Goal: Complete application form

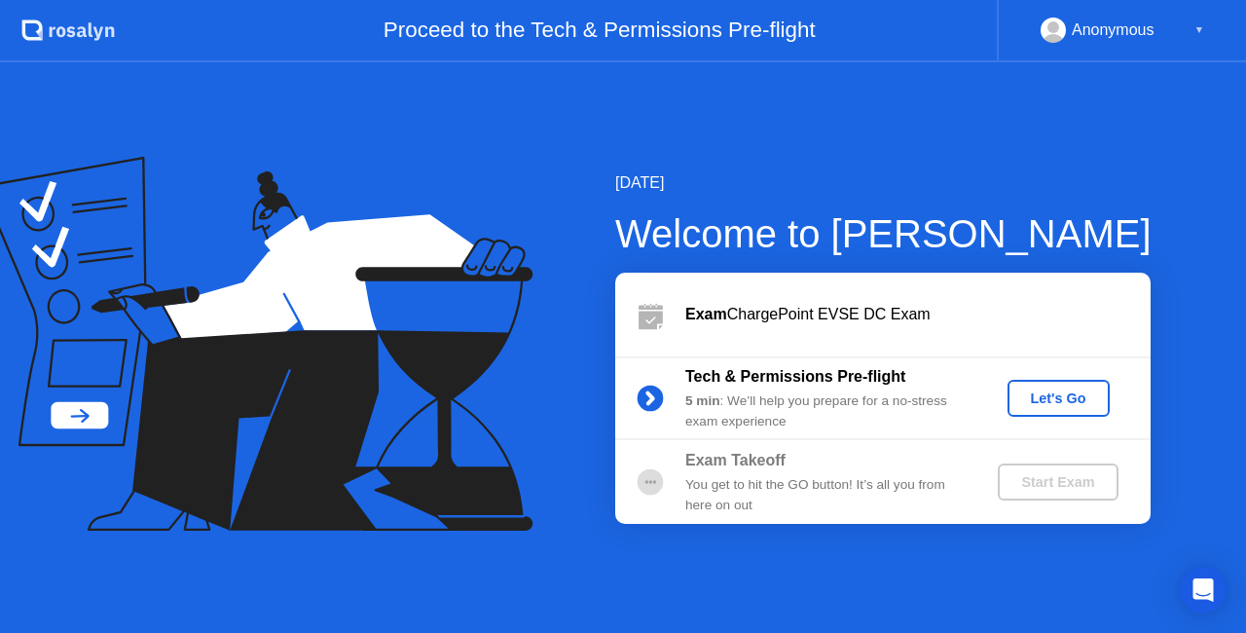
click at [1041, 394] on div "Let's Go" at bounding box center [1058, 398] width 87 height 16
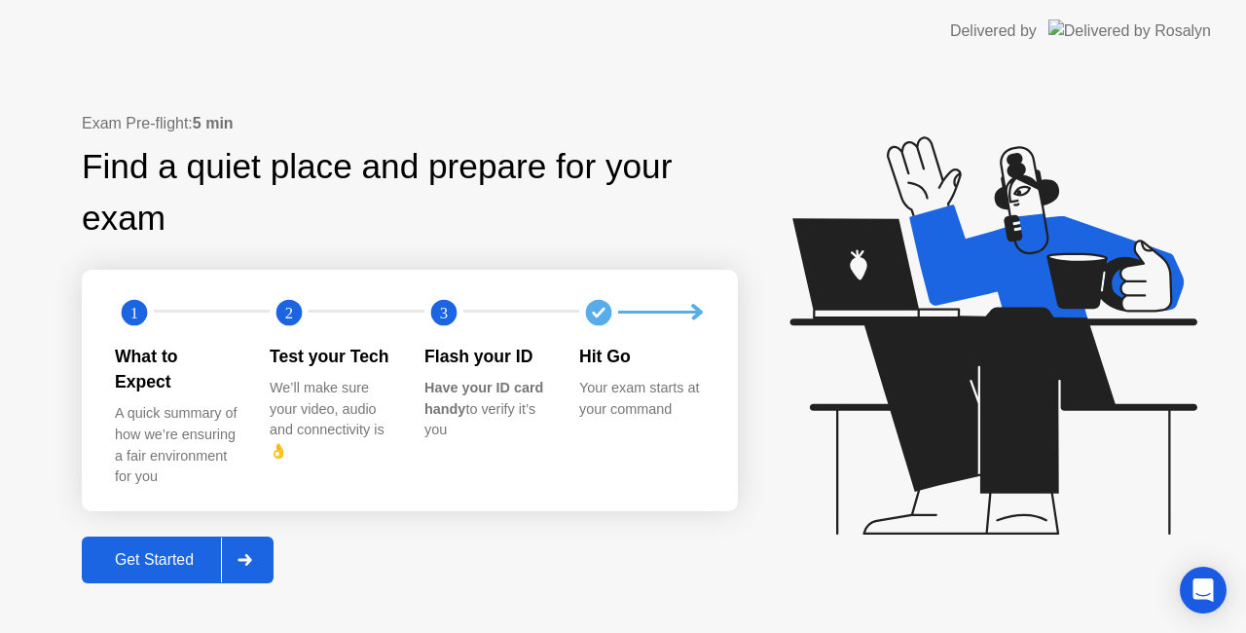
click at [144, 551] on div "Get Started" at bounding box center [154, 560] width 133 height 18
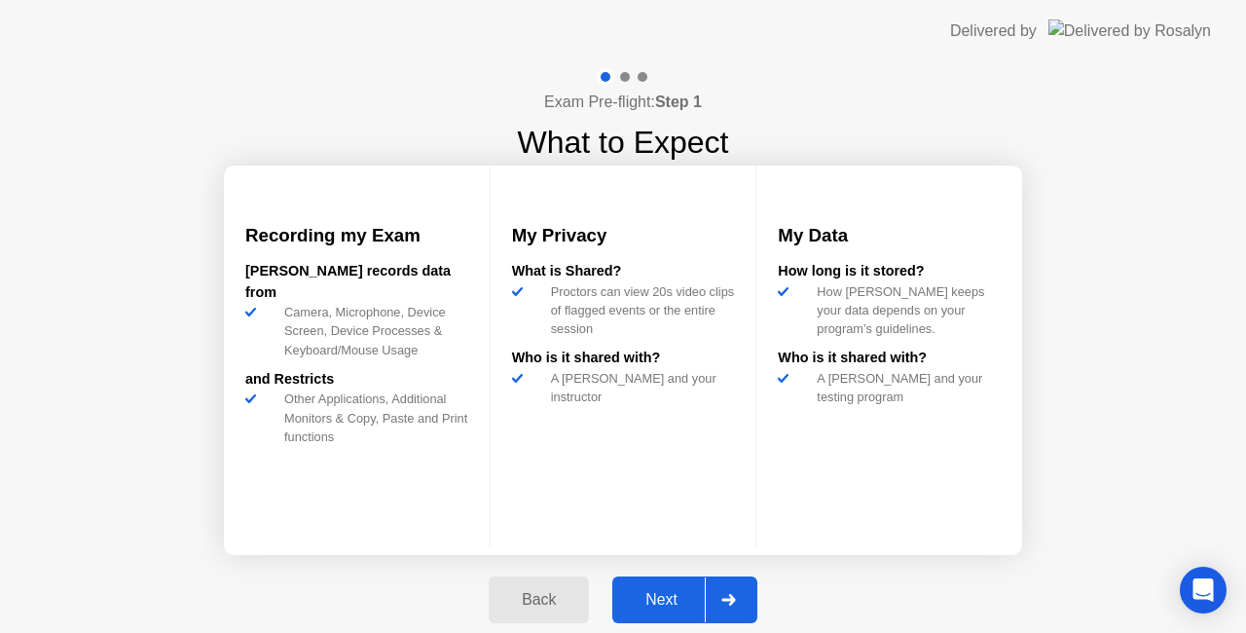
click at [679, 607] on div "Next" at bounding box center [661, 600] width 87 height 18
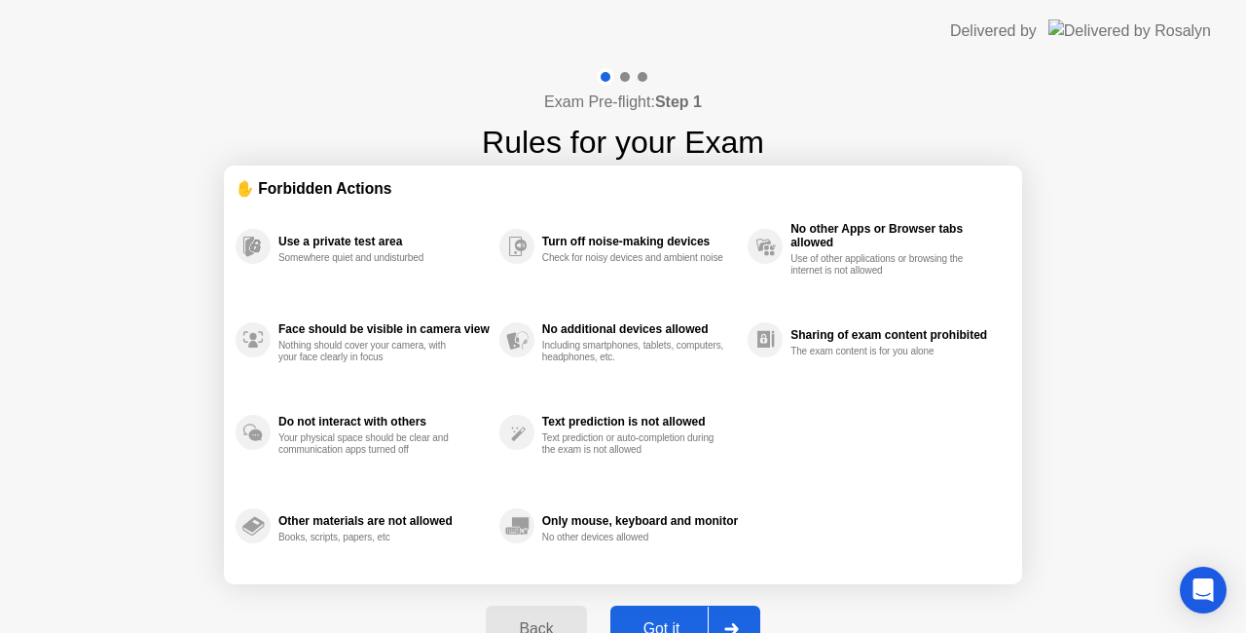
click at [685, 620] on div "Got it" at bounding box center [661, 629] width 91 height 18
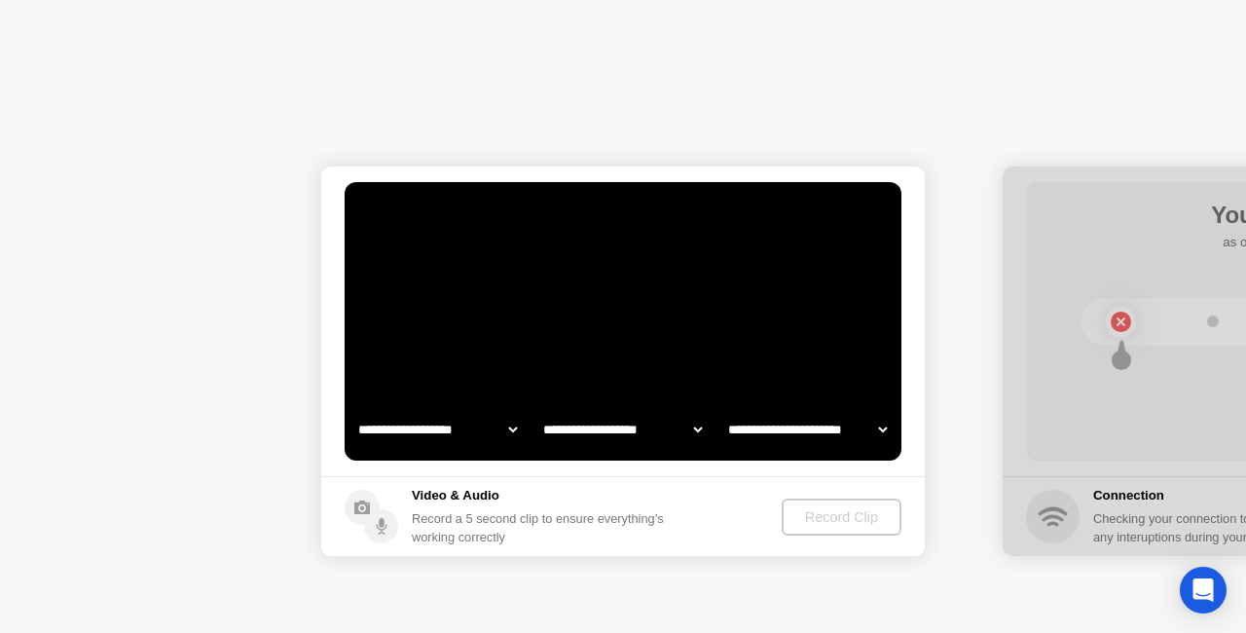
select select "**********"
select select "*******"
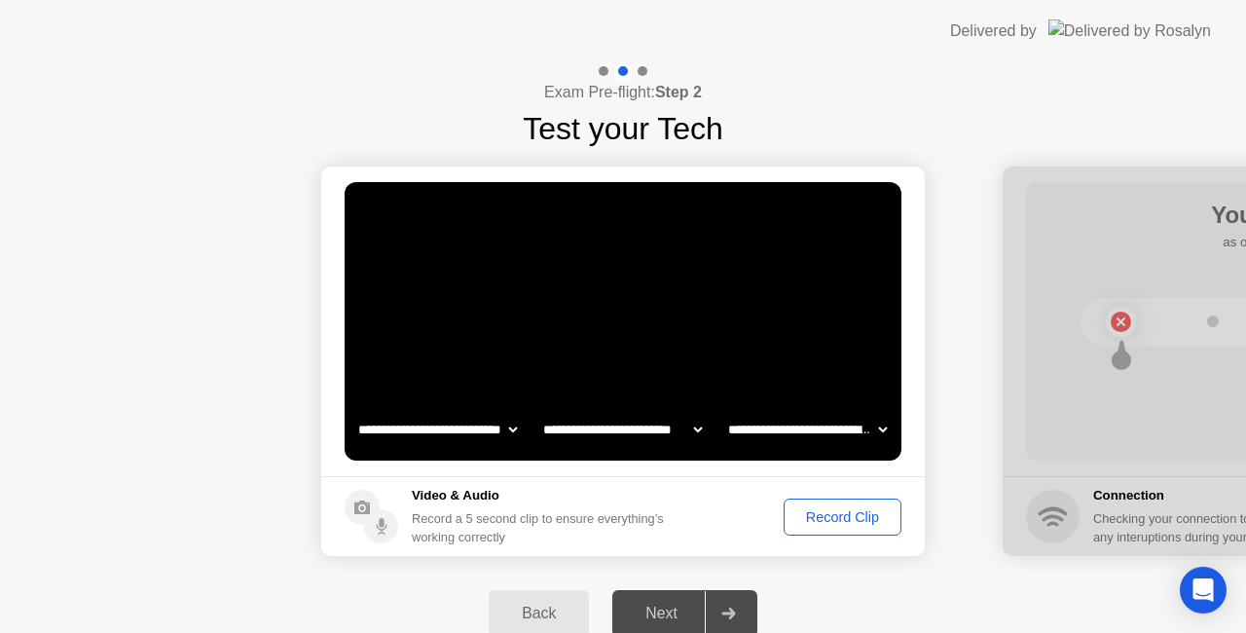
click at [685, 619] on div "Next" at bounding box center [661, 613] width 87 height 18
click at [853, 521] on div "Record Clip" at bounding box center [842, 517] width 104 height 16
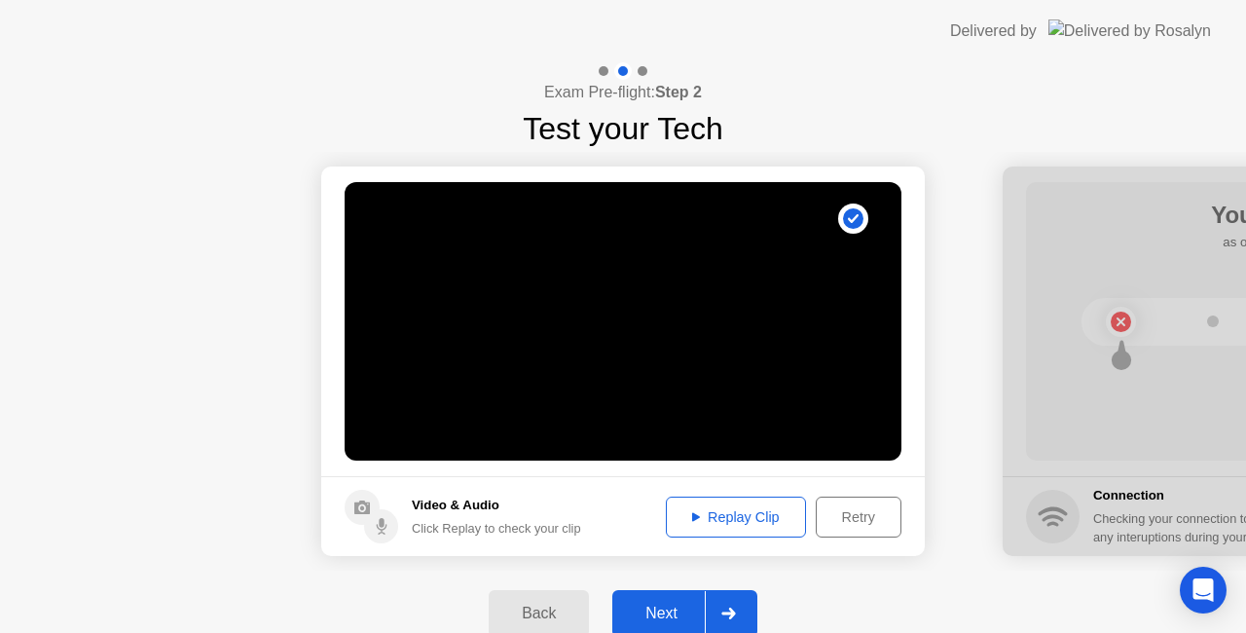
click at [664, 604] on div "Next" at bounding box center [661, 613] width 87 height 18
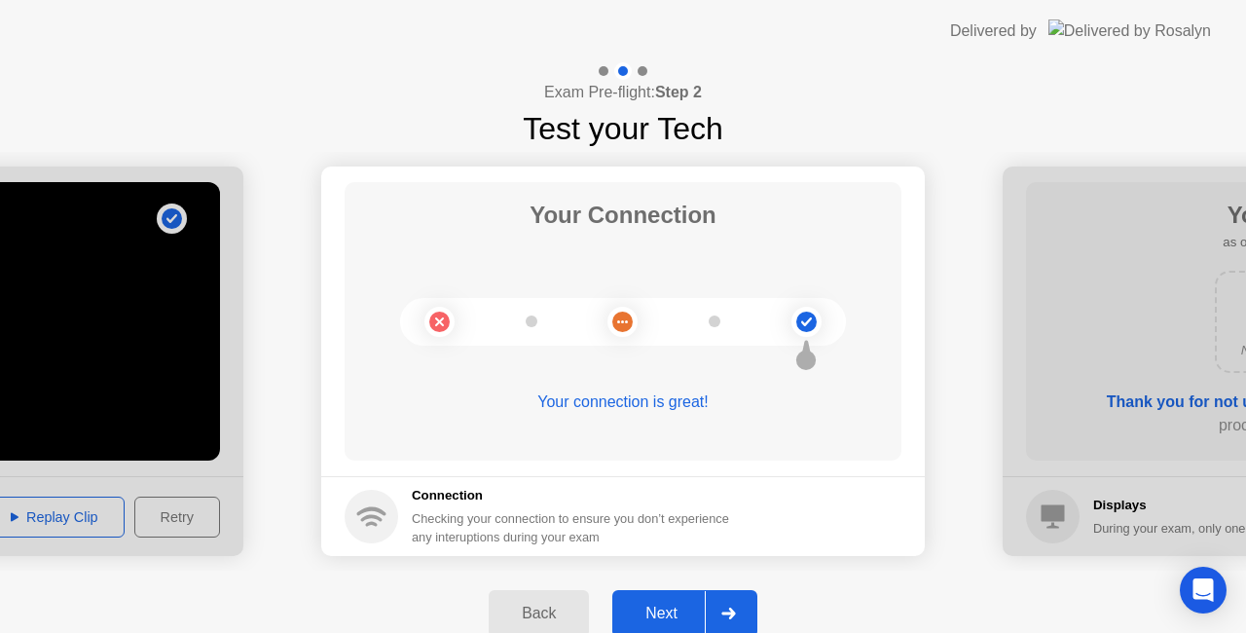
click at [664, 604] on div "Next" at bounding box center [661, 613] width 87 height 18
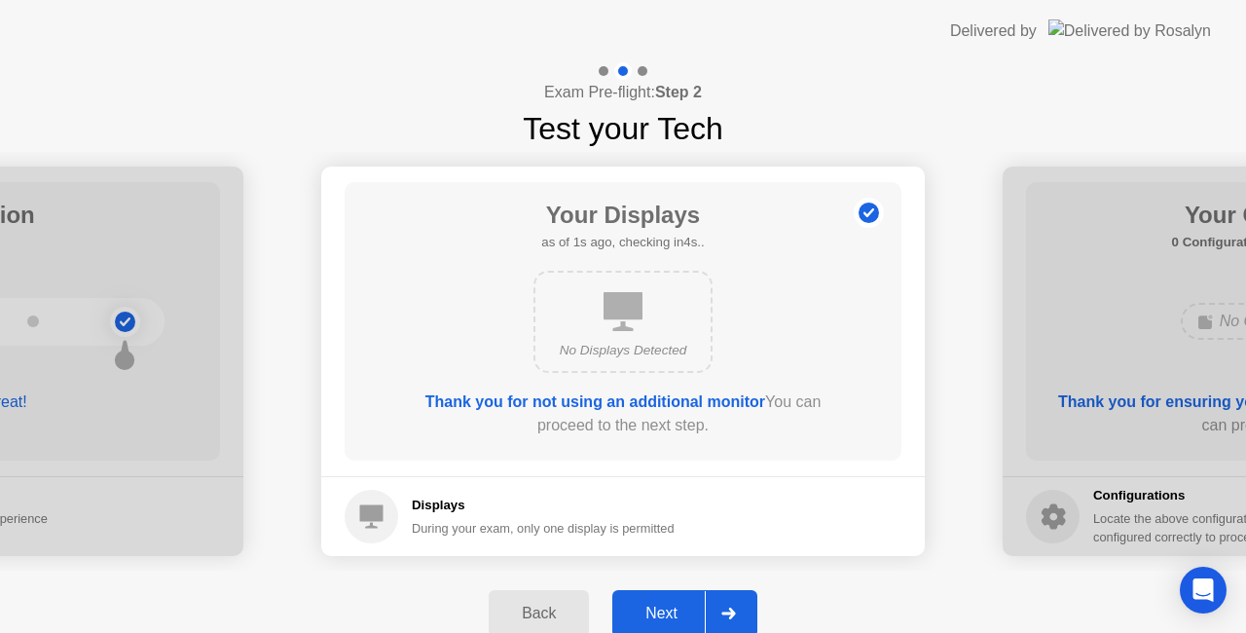
click at [664, 604] on div "Next" at bounding box center [661, 613] width 87 height 18
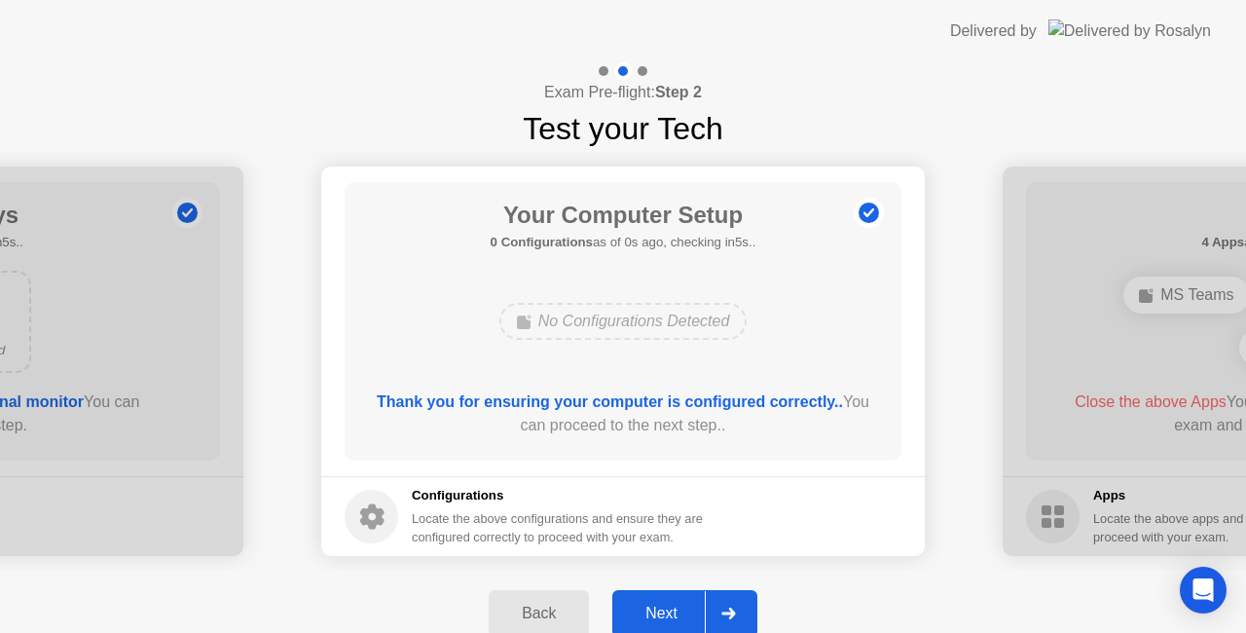
click at [664, 604] on div "Next" at bounding box center [661, 613] width 87 height 18
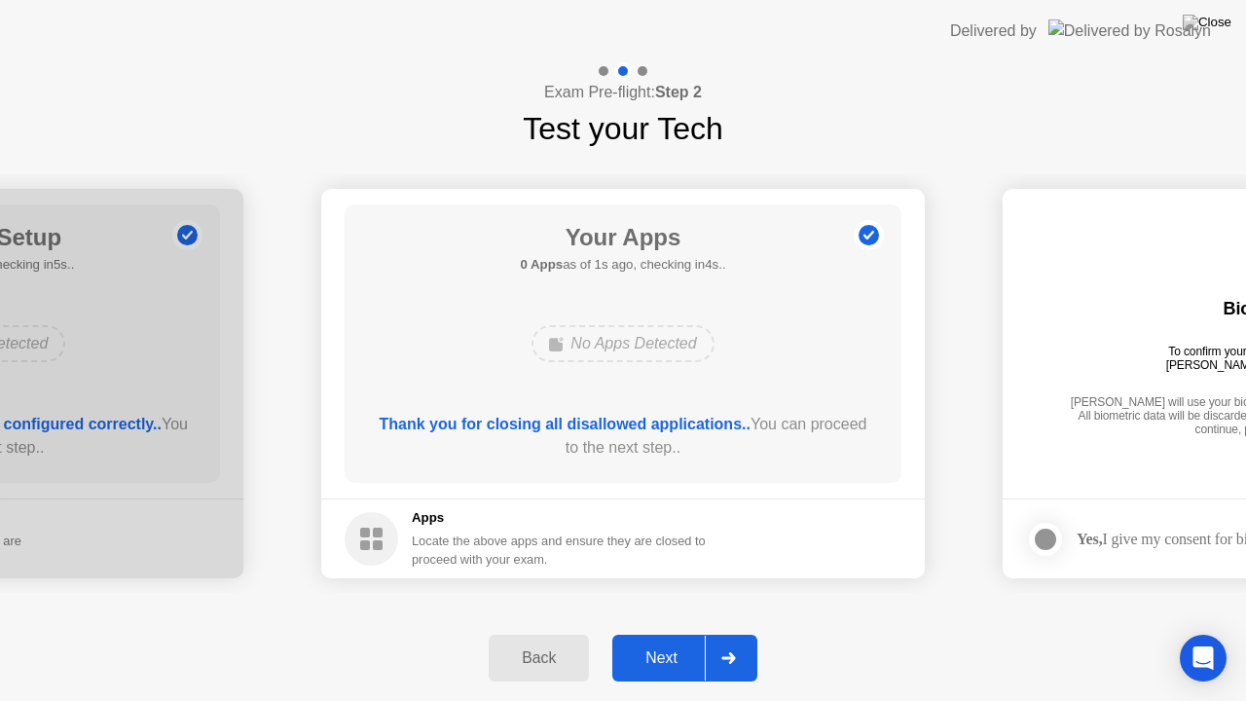
click at [635, 632] on div "Next" at bounding box center [661, 658] width 87 height 18
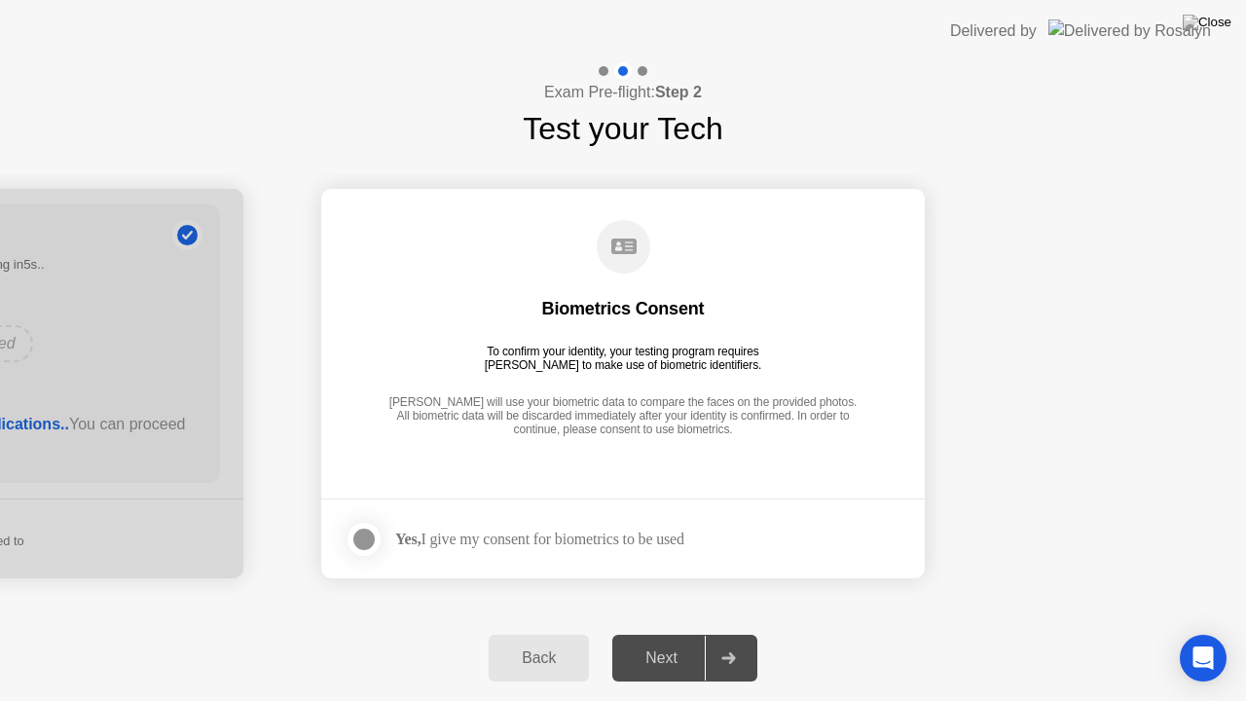
click at [368, 539] on div at bounding box center [363, 538] width 23 height 23
click at [656, 632] on div "Next" at bounding box center [661, 658] width 87 height 18
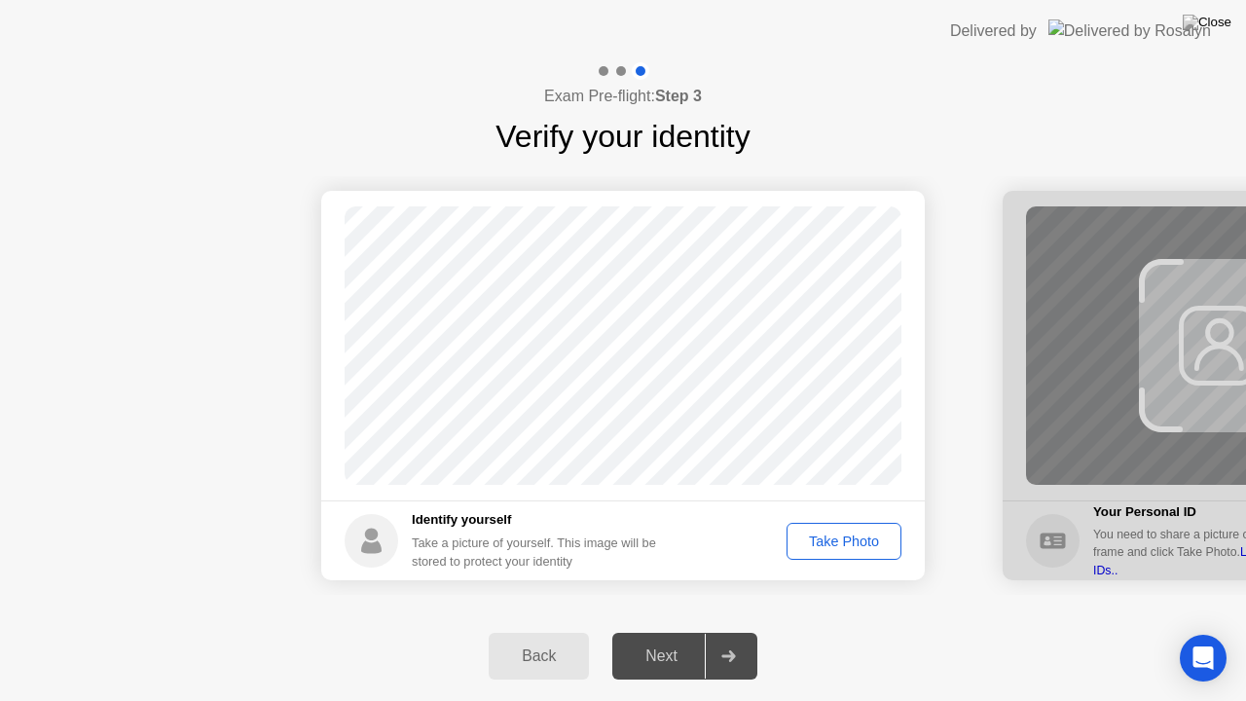
click at [862, 543] on div "Take Photo" at bounding box center [843, 541] width 101 height 16
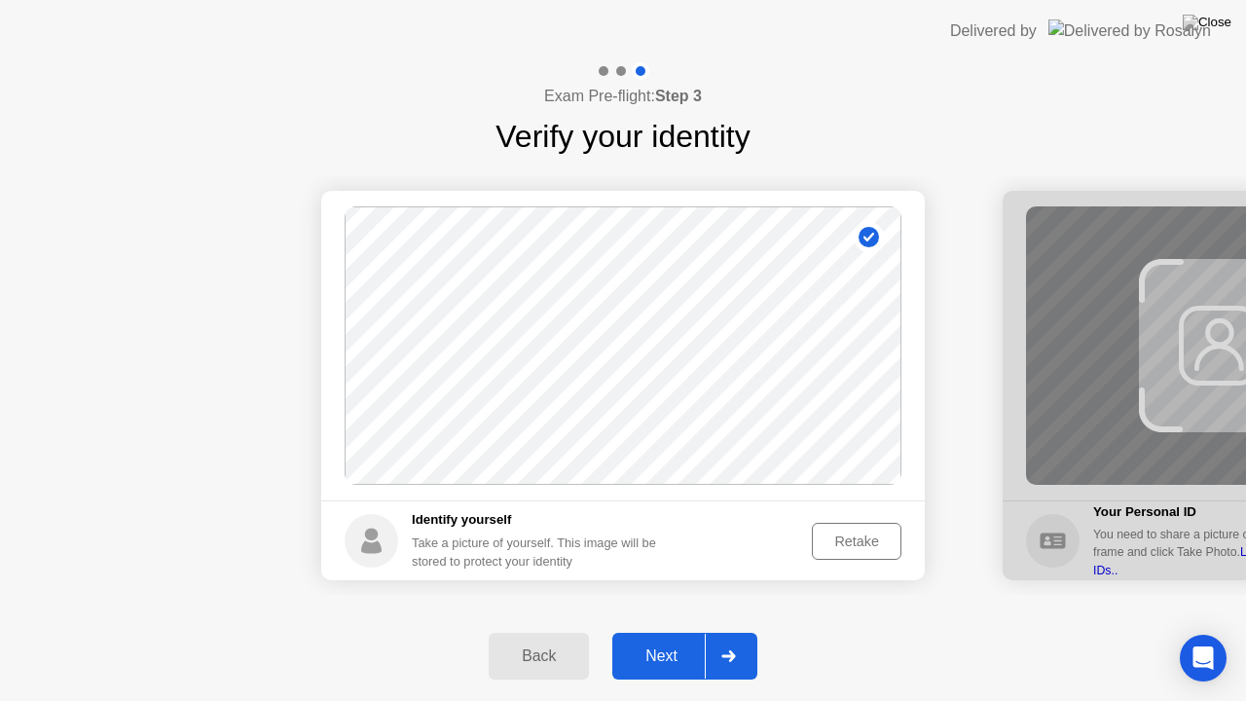
click at [662, 632] on div "Next" at bounding box center [661, 656] width 87 height 18
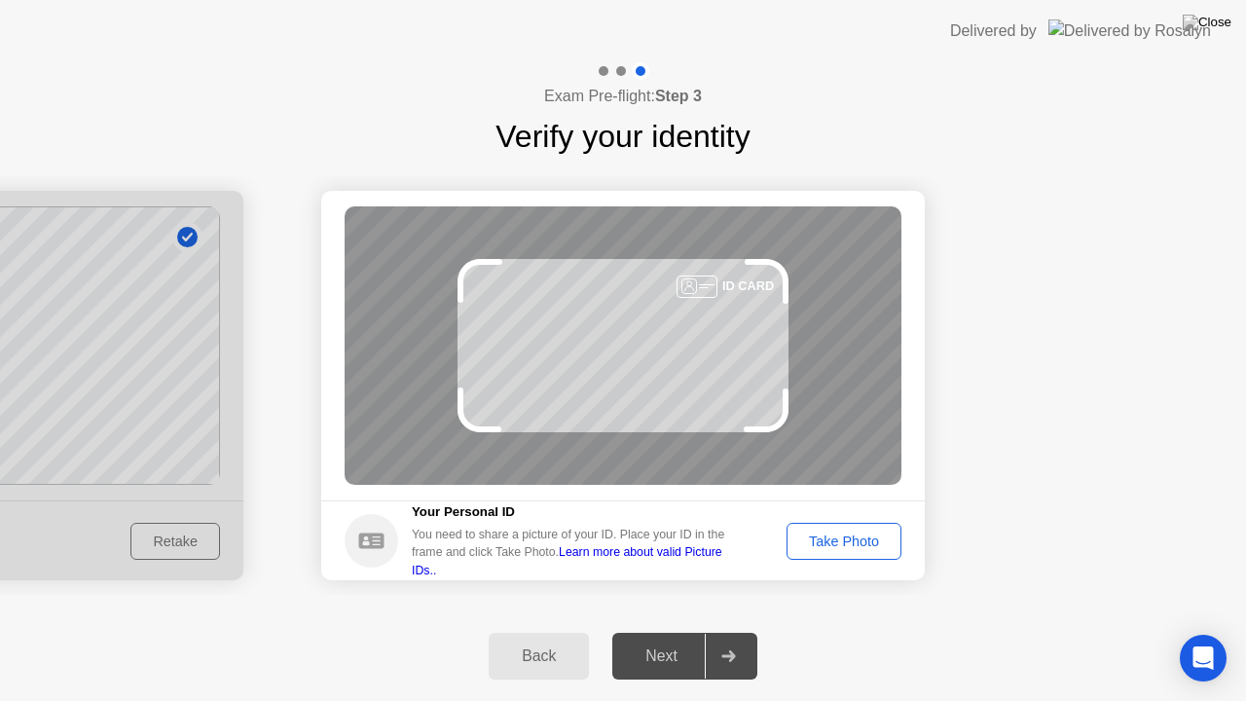
click at [851, 537] on div "Take Photo" at bounding box center [843, 541] width 101 height 16
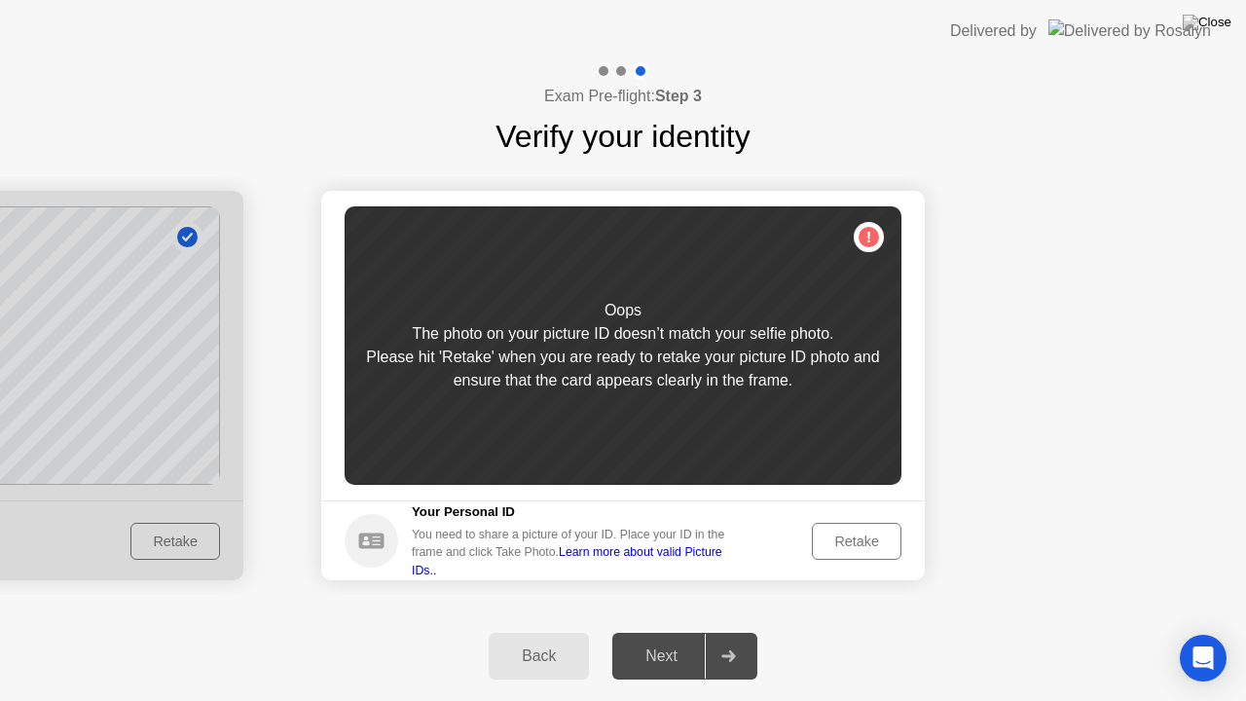
click at [518, 632] on div "Back" at bounding box center [538, 656] width 89 height 18
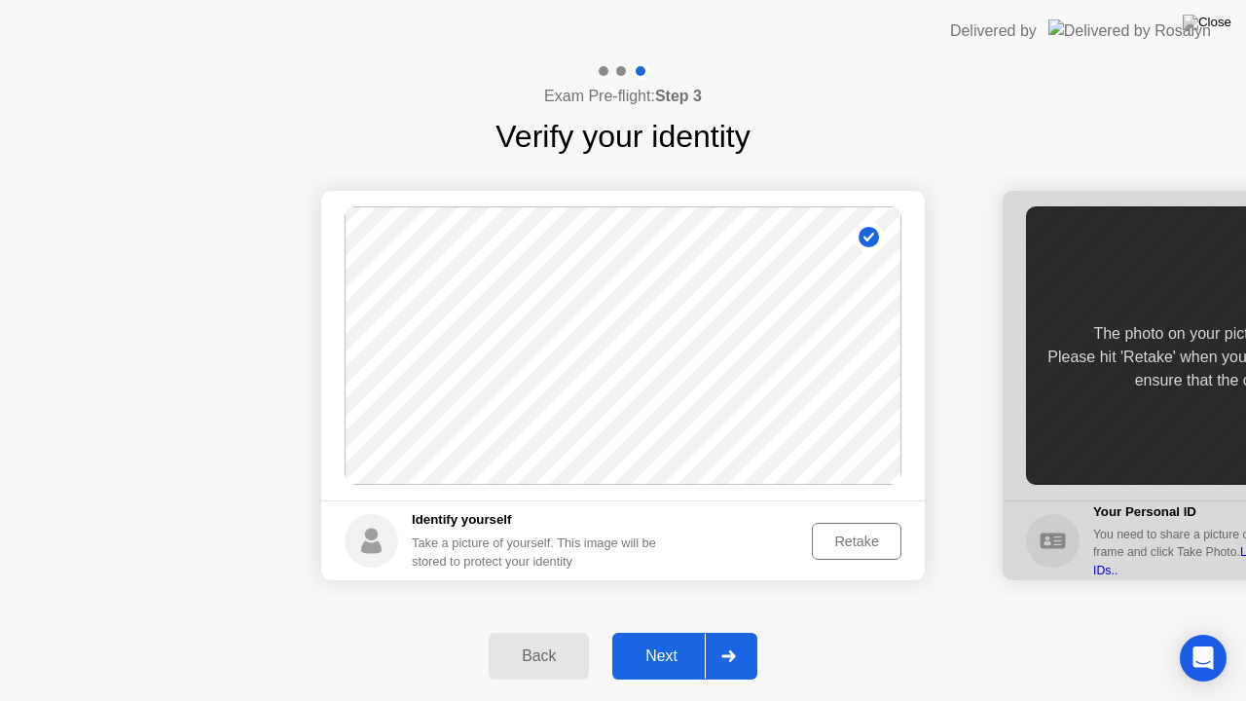
click at [858, 533] on div "Retake" at bounding box center [856, 541] width 76 height 16
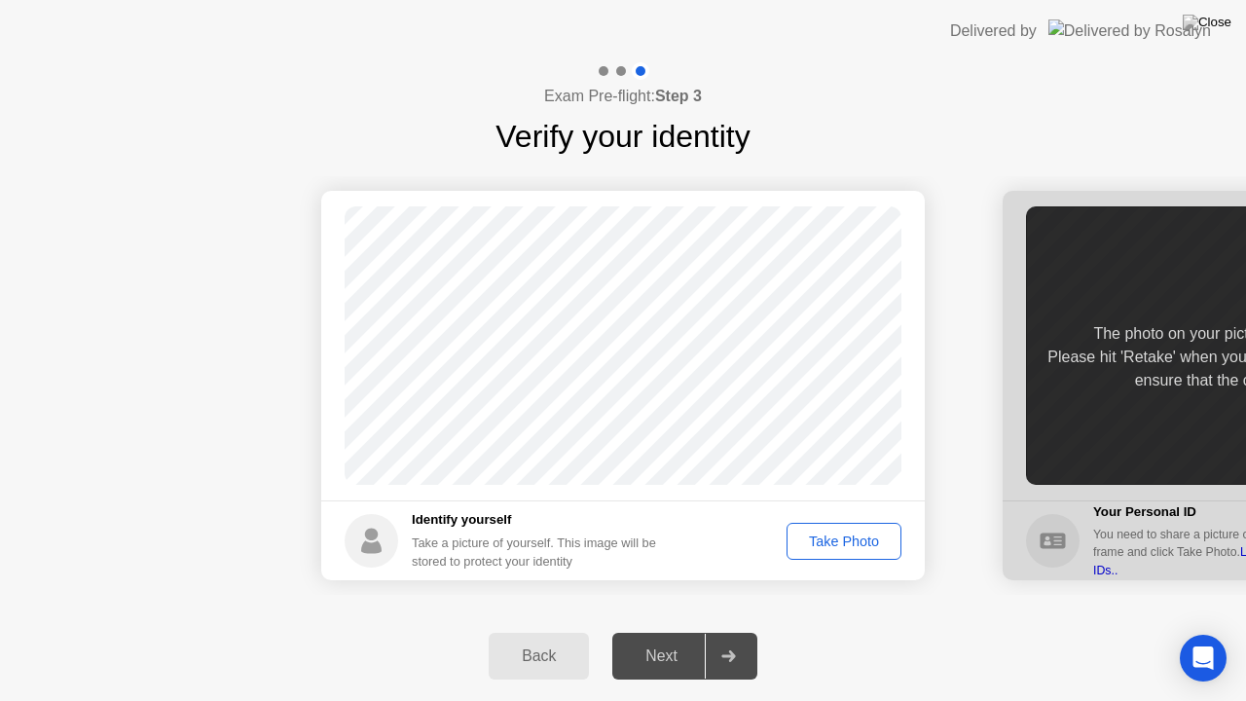
click at [858, 533] on div "Take Photo" at bounding box center [843, 541] width 101 height 16
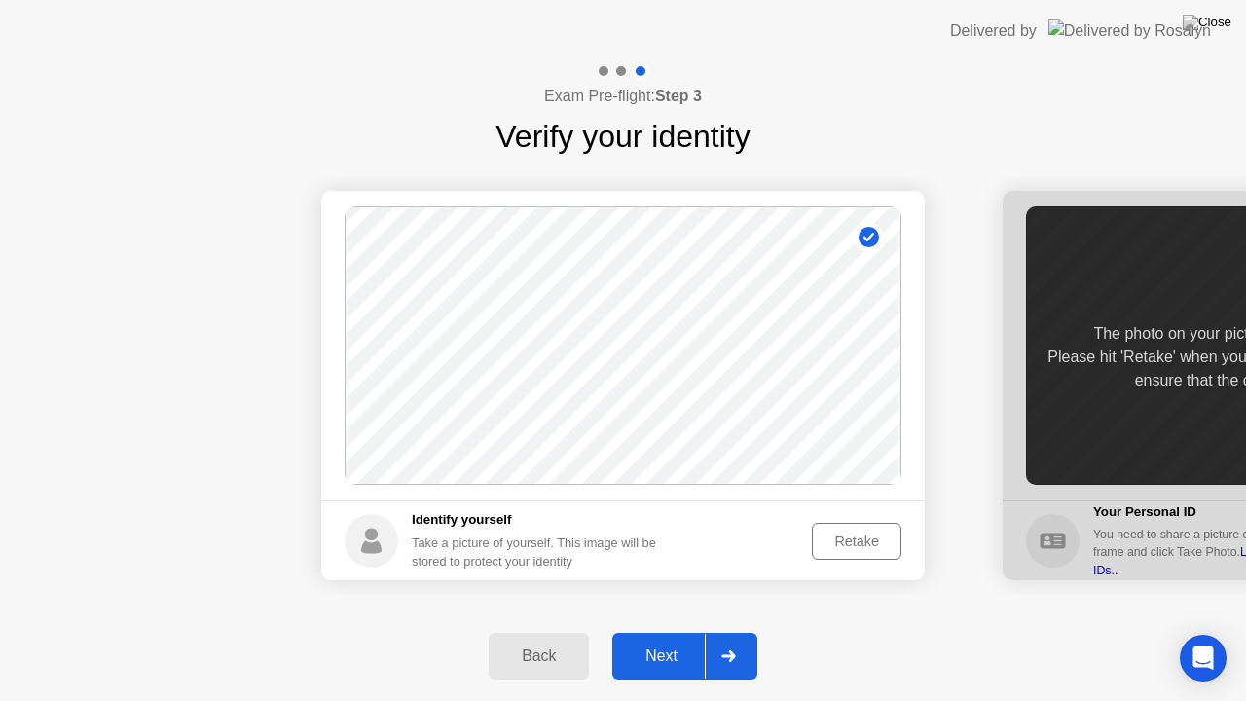
click at [670, 632] on div "Next" at bounding box center [661, 656] width 87 height 18
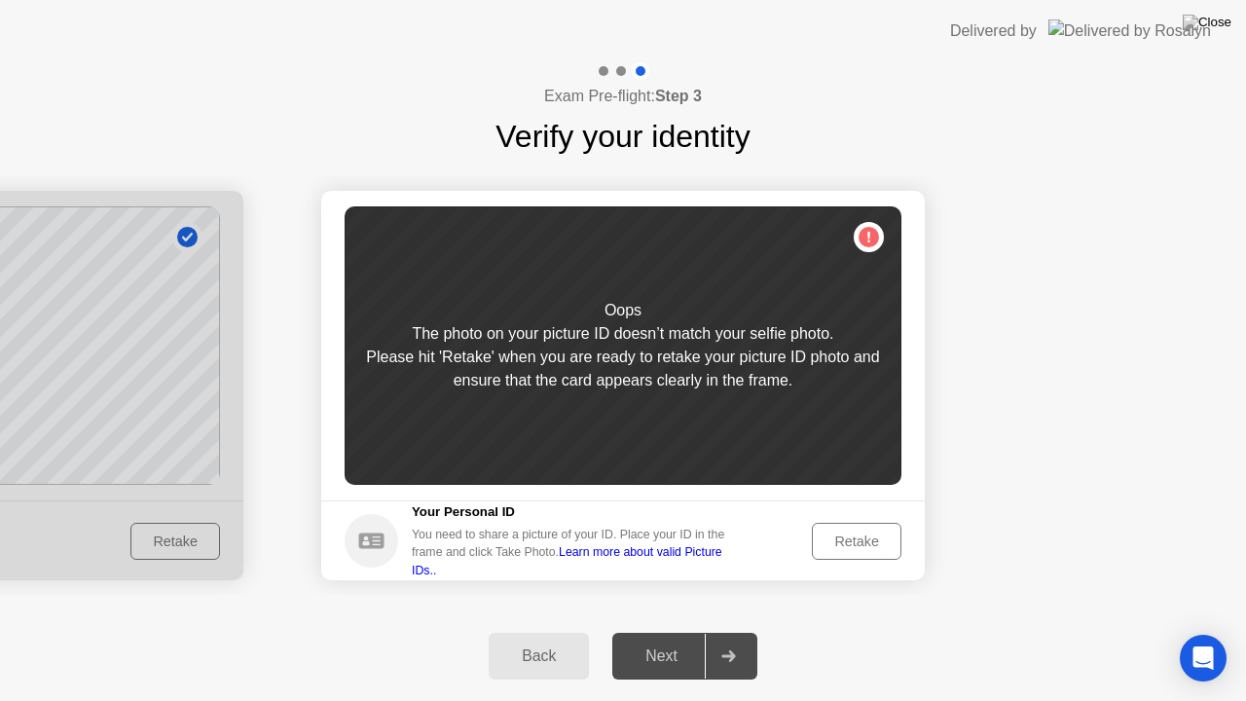
click at [860, 525] on button "Retake" at bounding box center [857, 541] width 90 height 37
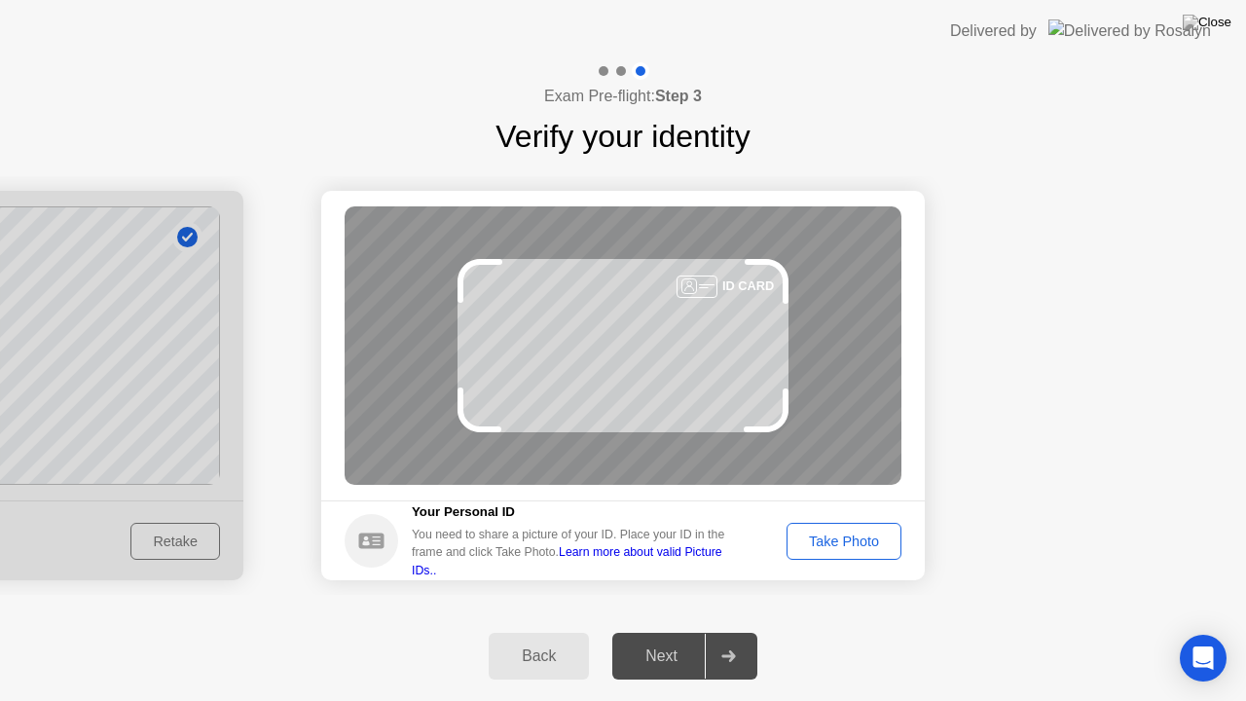
click at [860, 525] on button "Take Photo" at bounding box center [843, 541] width 115 height 37
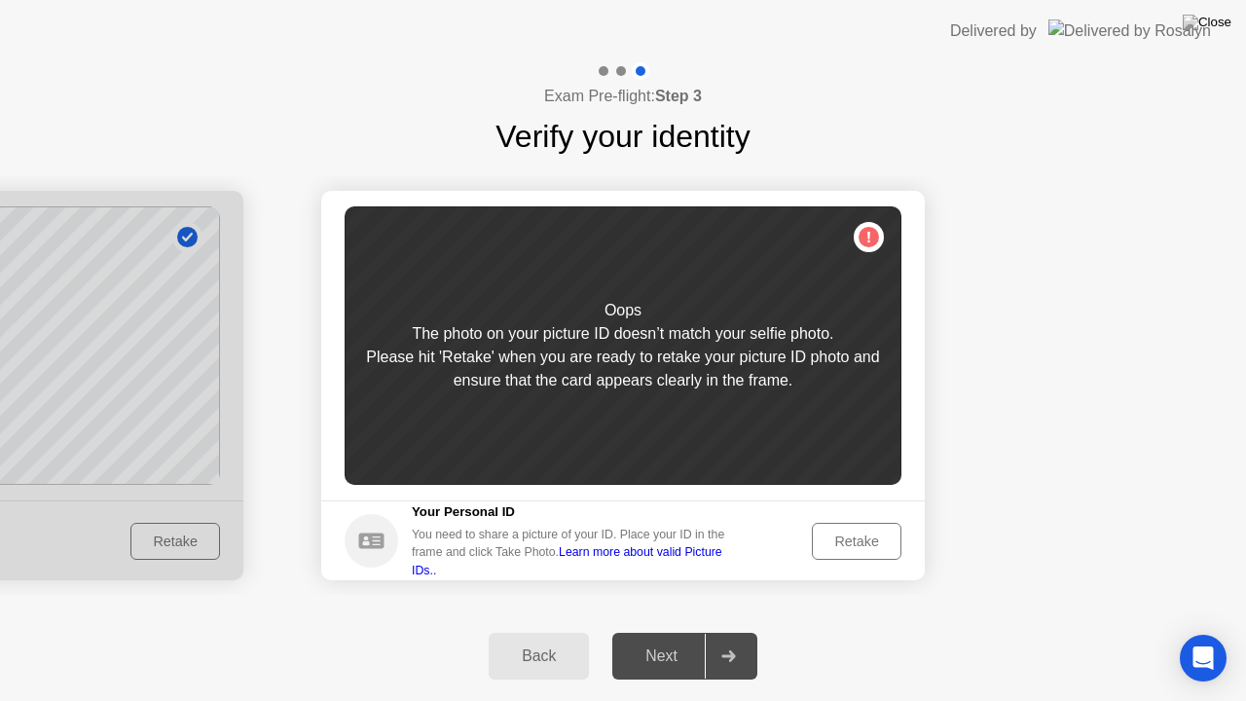
click at [860, 533] on div "Retake" at bounding box center [856, 541] width 76 height 16
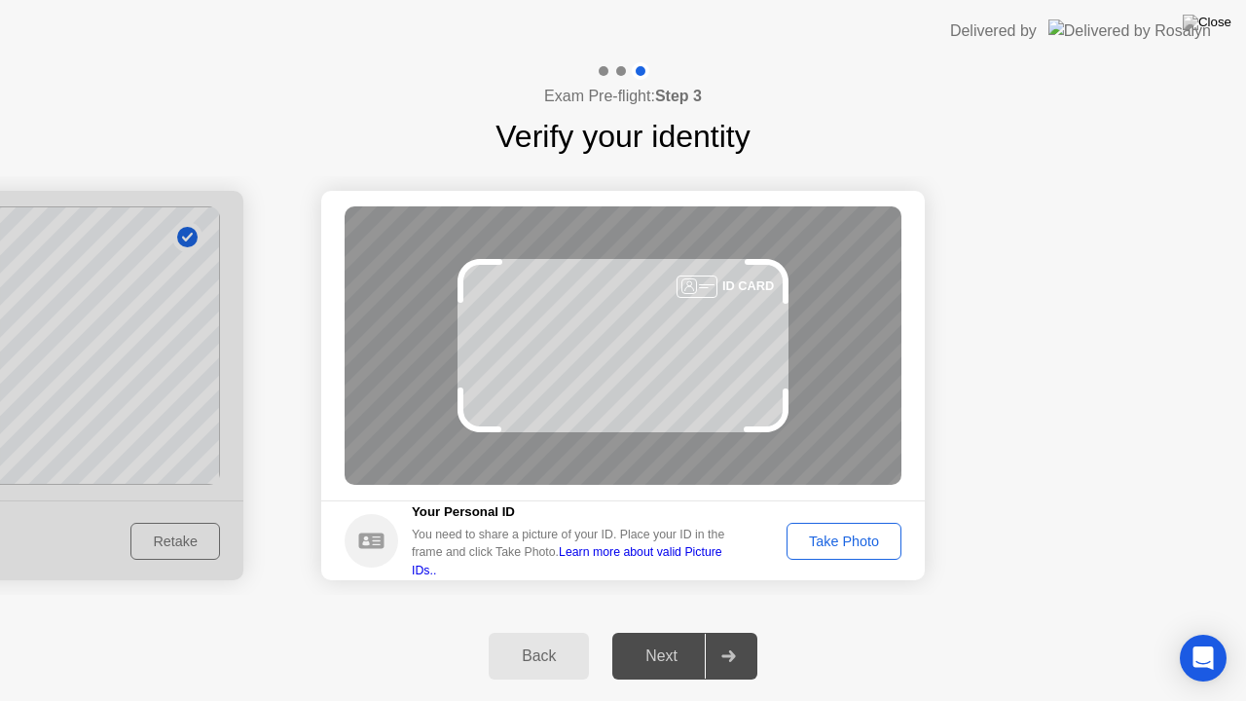
click at [860, 533] on div "Take Photo" at bounding box center [843, 541] width 101 height 16
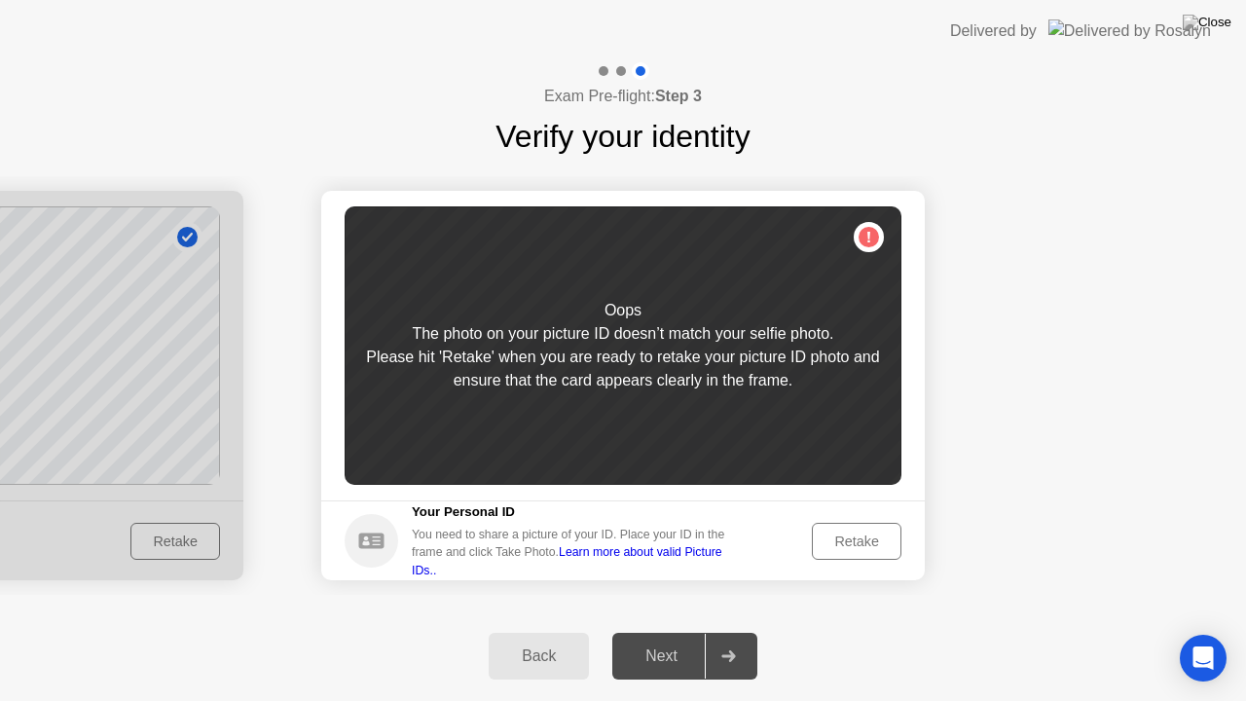
click at [537, 632] on button "Back" at bounding box center [539, 656] width 100 height 47
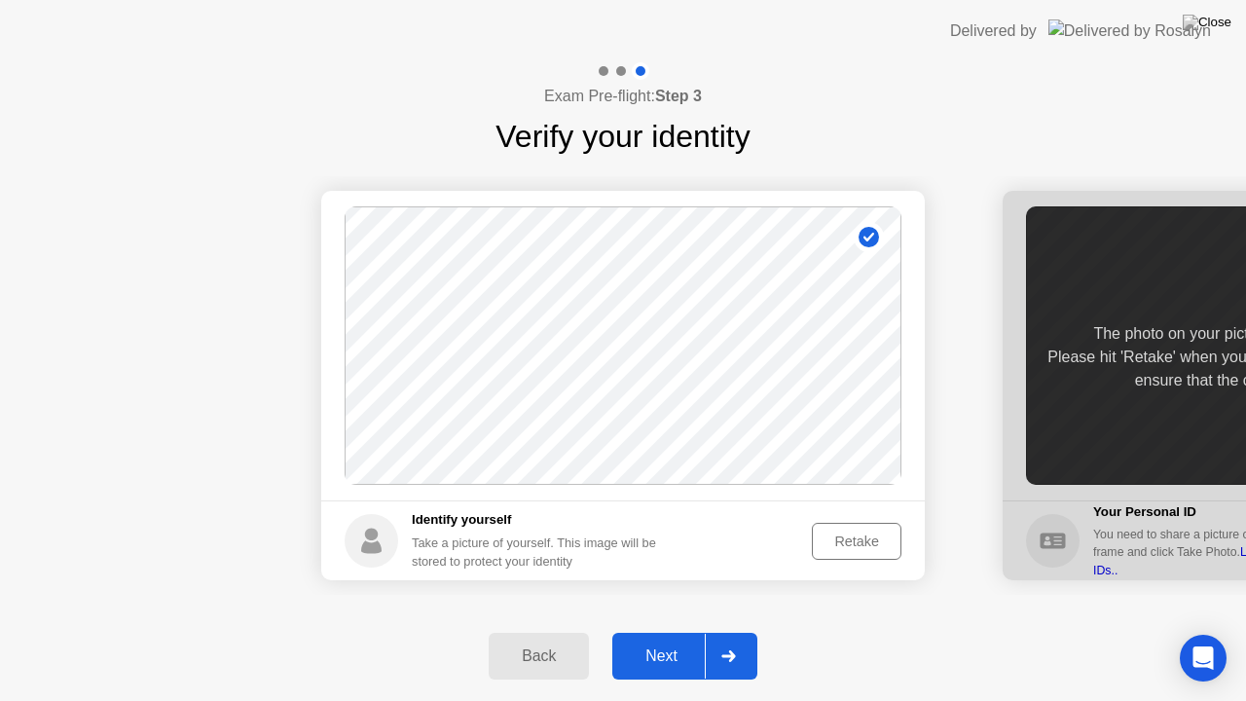
click at [857, 537] on div "Retake" at bounding box center [856, 541] width 76 height 16
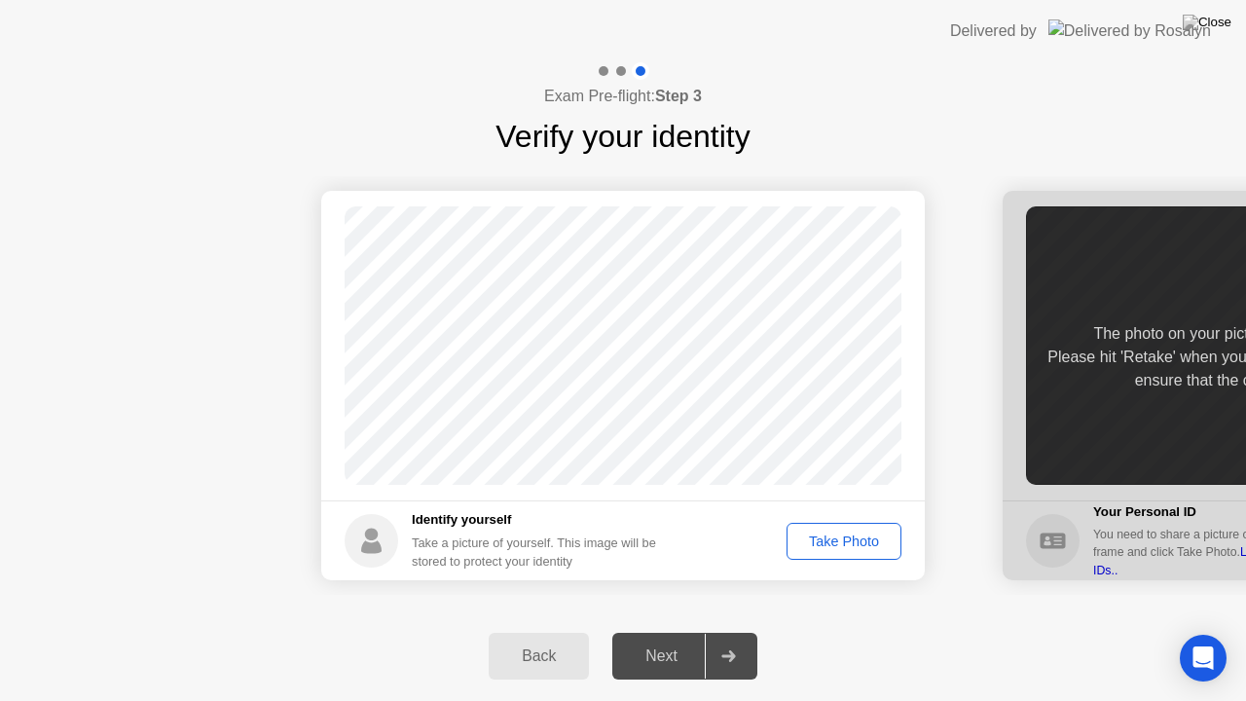
click at [866, 533] on div "Take Photo" at bounding box center [843, 541] width 101 height 16
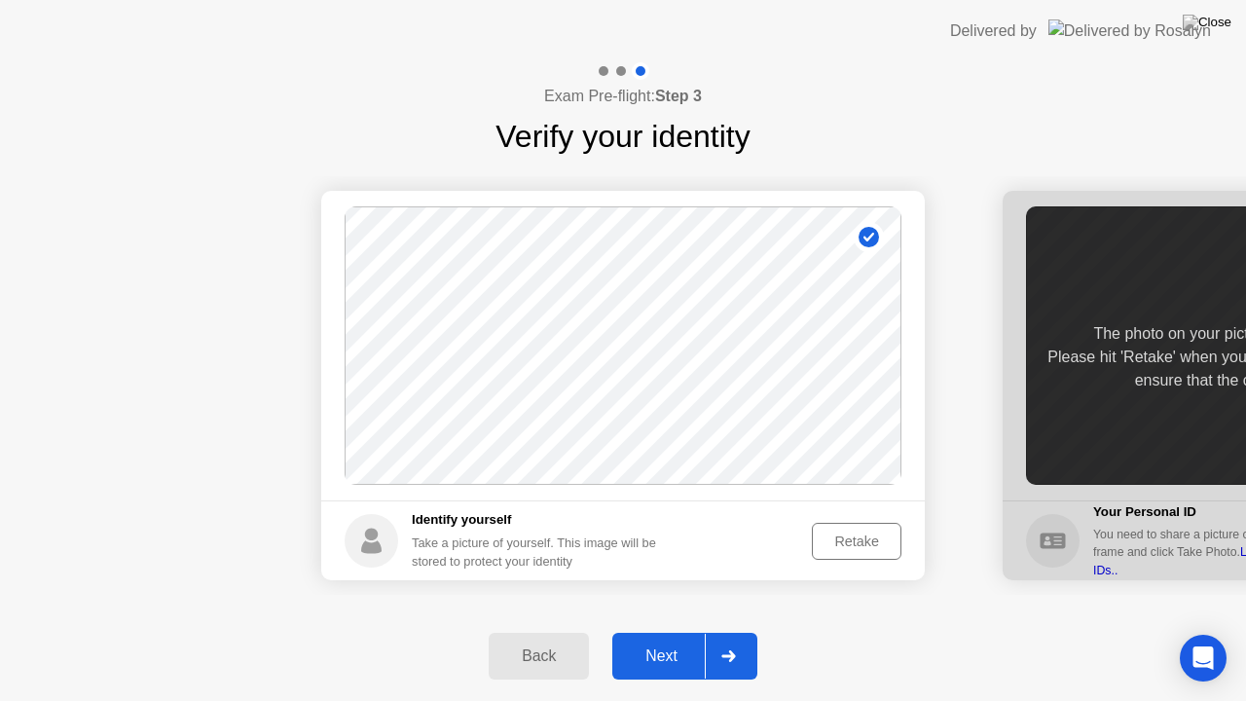
click at [668, 632] on div "Next" at bounding box center [661, 656] width 87 height 18
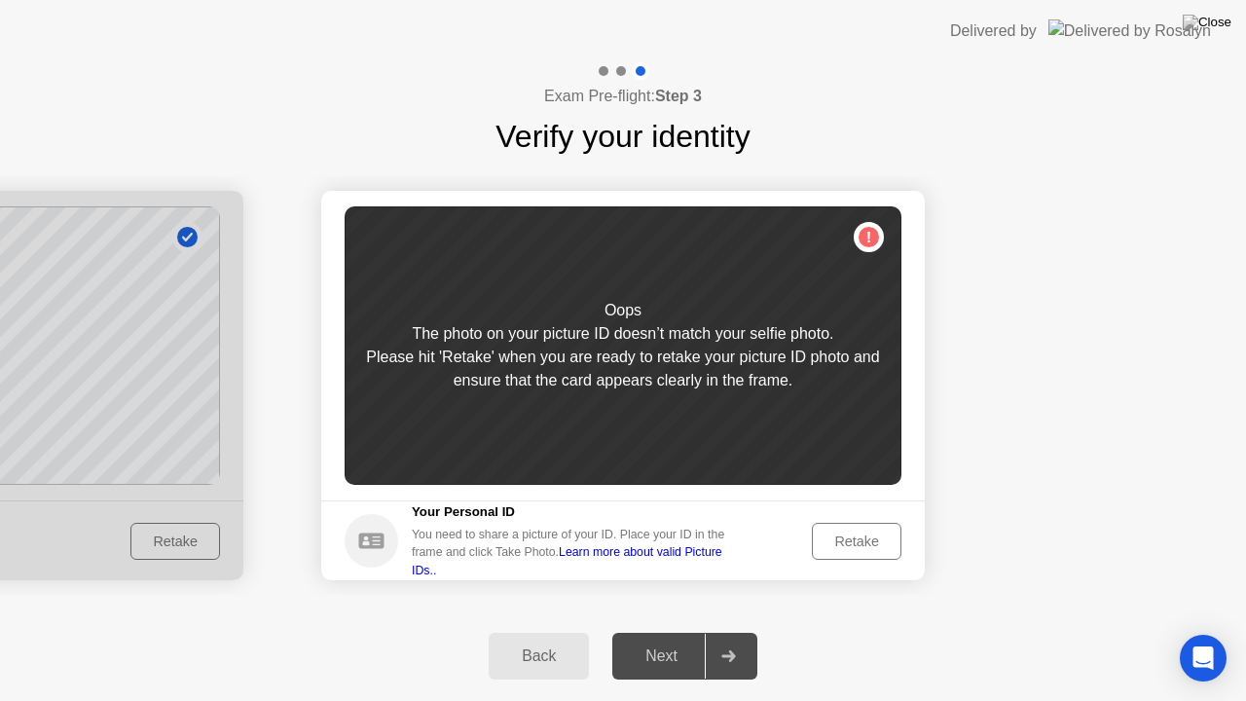
click at [849, 533] on div "Retake" at bounding box center [856, 541] width 76 height 16
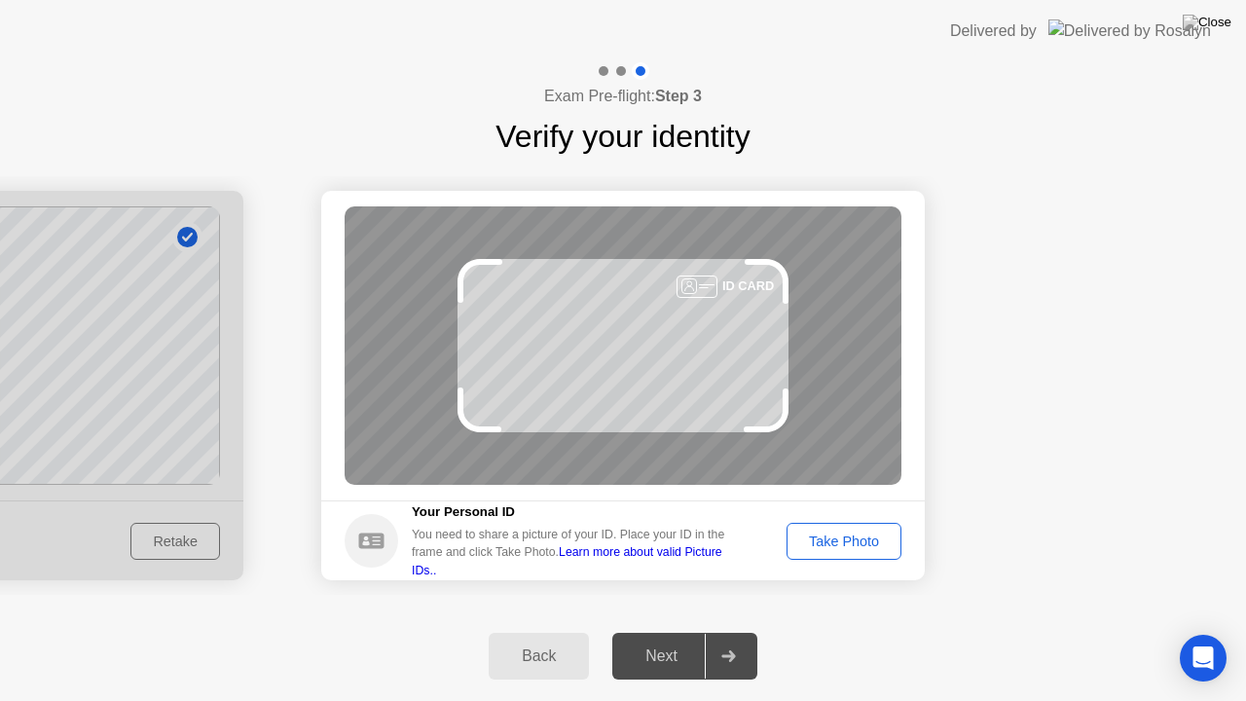
click at [849, 533] on div "Take Photo" at bounding box center [843, 541] width 101 height 16
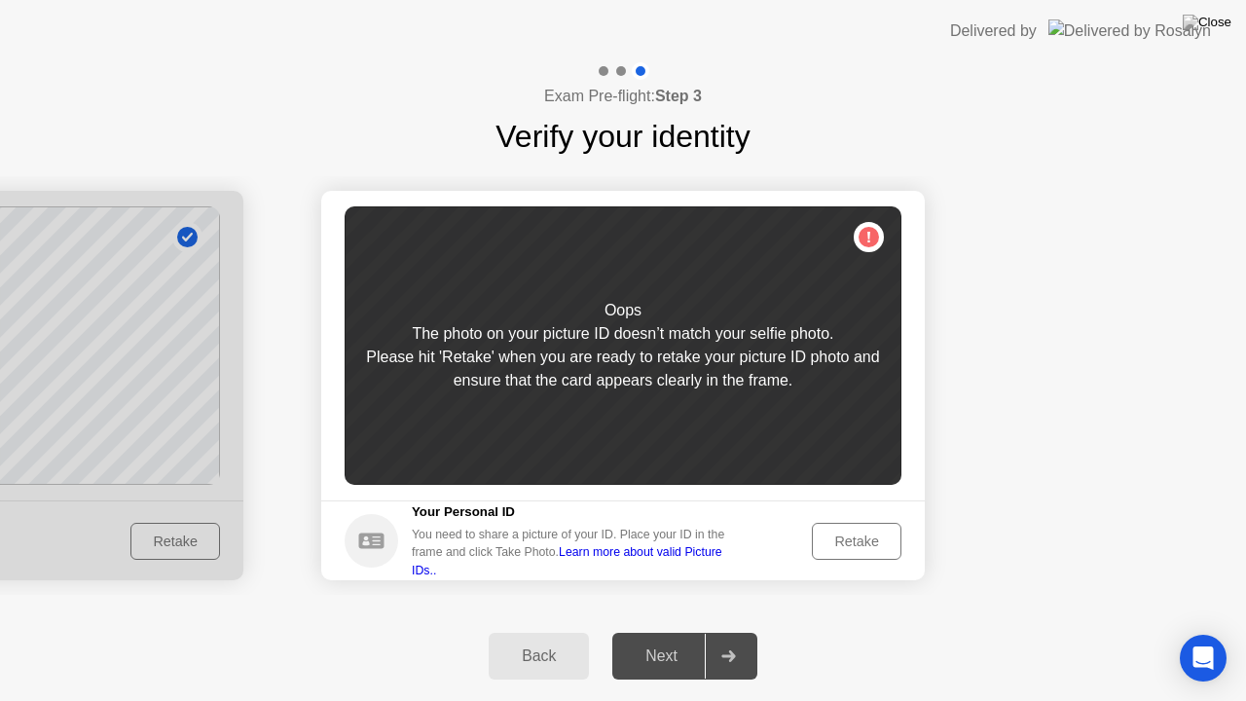
click at [849, 533] on div "Retake" at bounding box center [856, 541] width 76 height 16
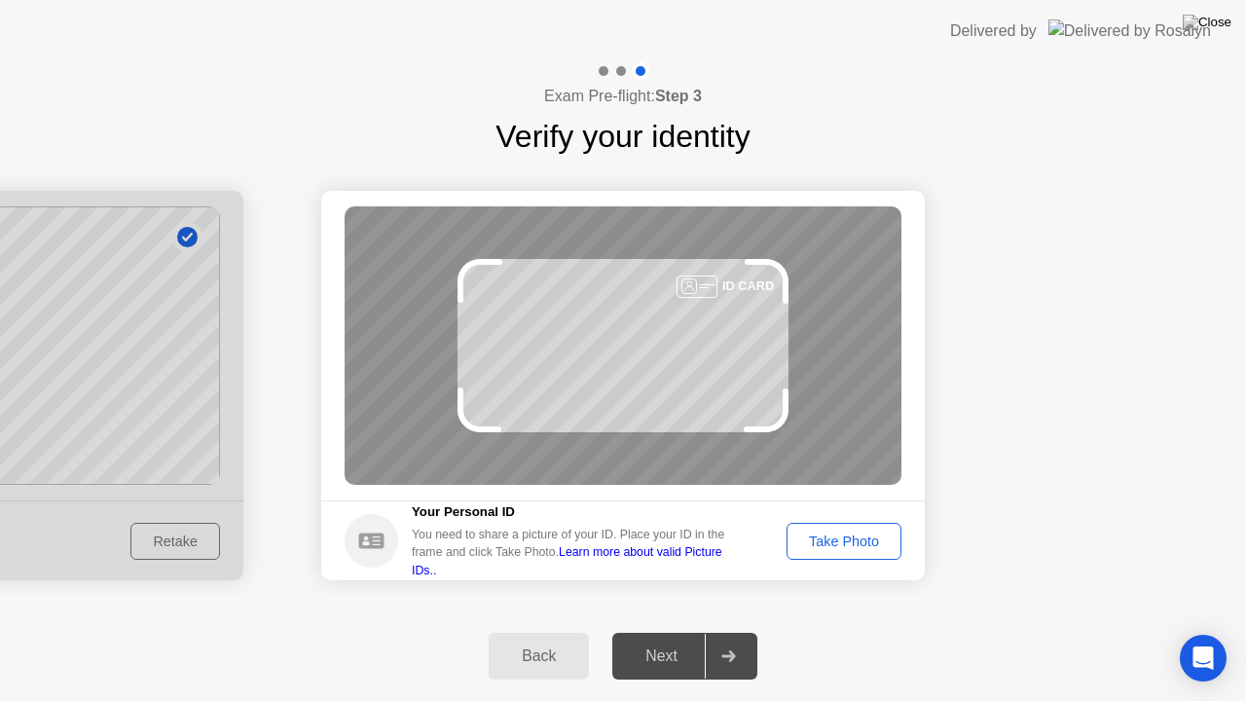
click at [849, 533] on div "Take Photo" at bounding box center [843, 541] width 101 height 16
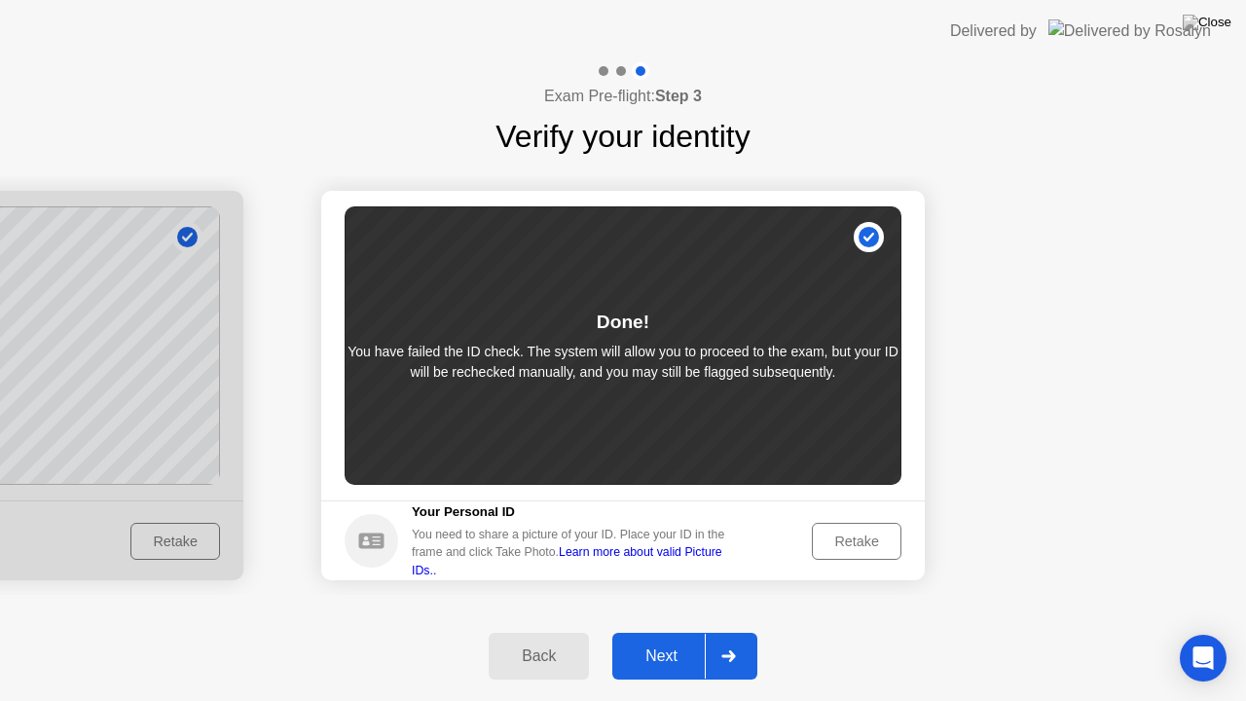
click at [685, 632] on div "Next" at bounding box center [661, 656] width 87 height 18
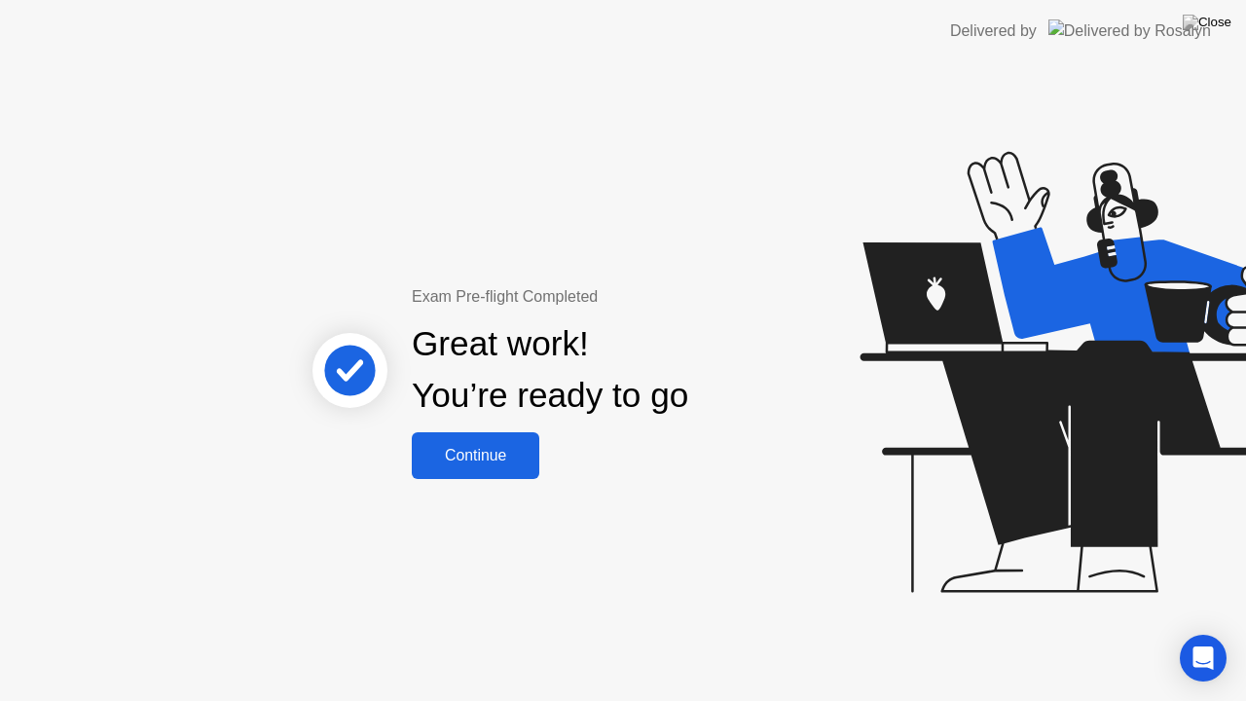
click at [520, 450] on div "Continue" at bounding box center [475, 456] width 116 height 18
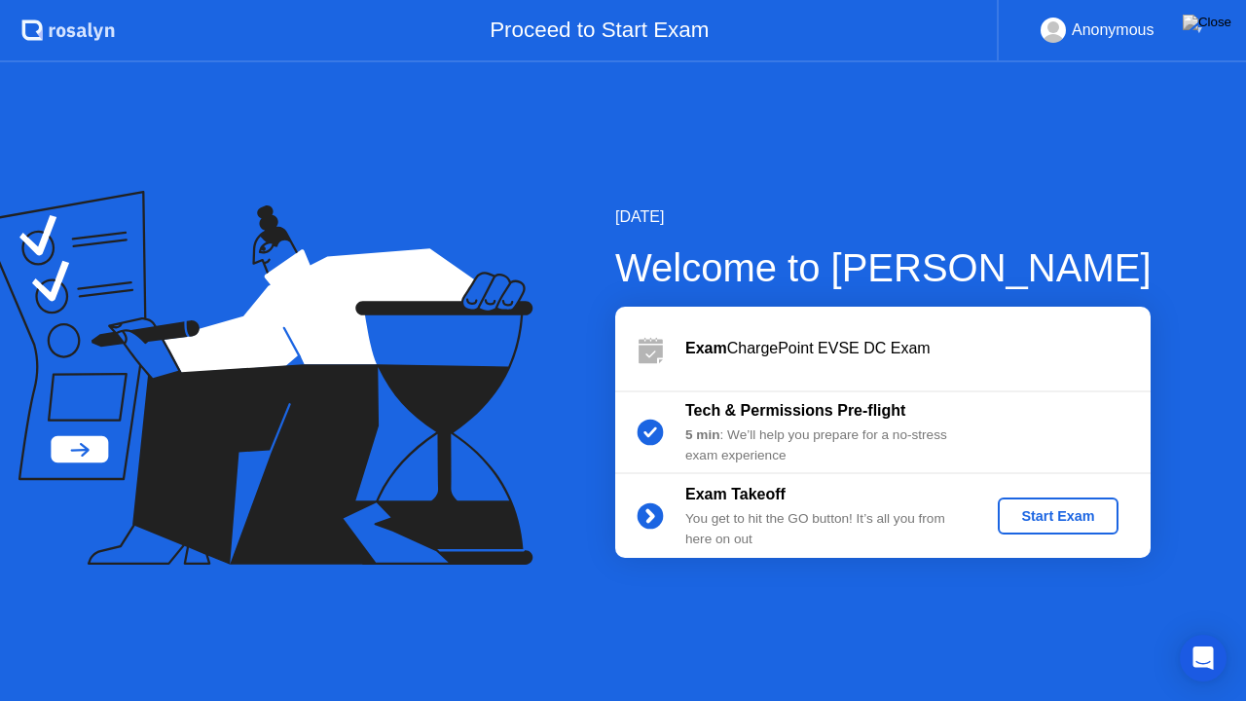
click at [1039, 522] on div "Start Exam" at bounding box center [1057, 516] width 104 height 16
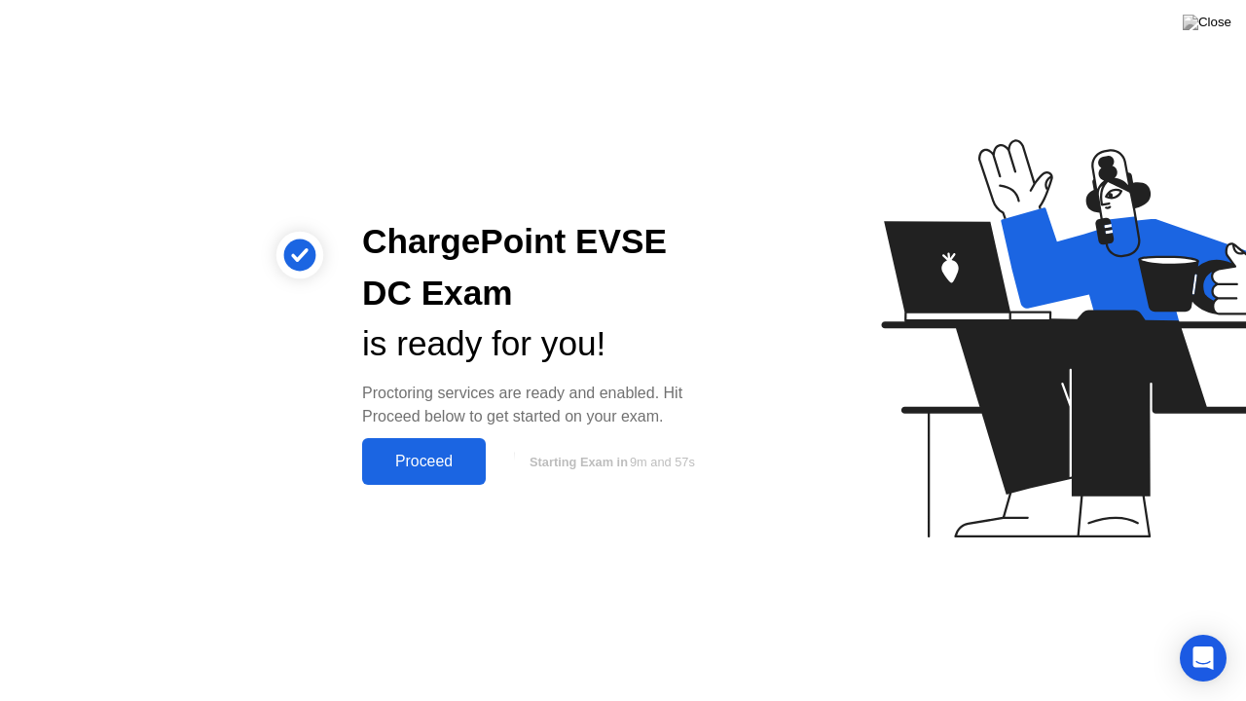
click at [434, 448] on button "Proceed" at bounding box center [424, 461] width 124 height 47
